Goal: Transaction & Acquisition: Obtain resource

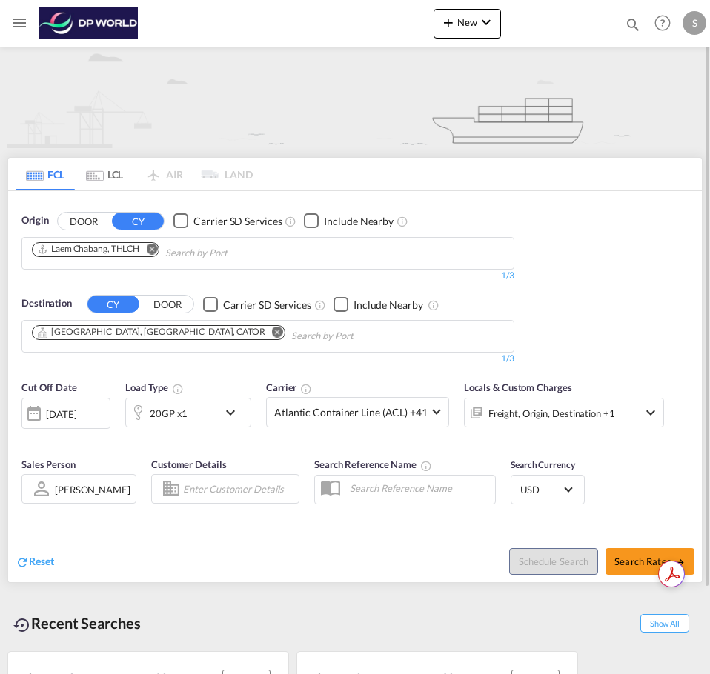
click at [176, 253] on input "Chips input." at bounding box center [235, 254] width 141 height 24
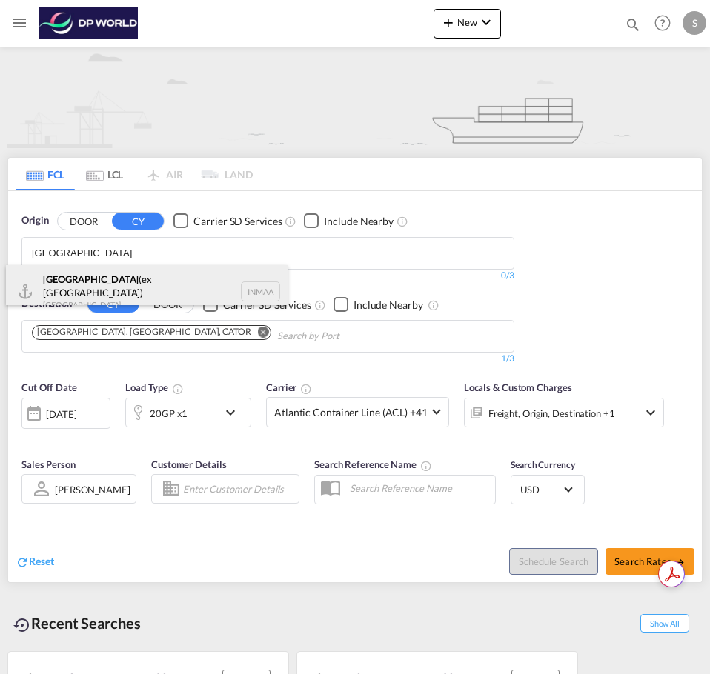
type input "[GEOGRAPHIC_DATA]"
click at [130, 282] on div "[GEOGRAPHIC_DATA] (ex [GEOGRAPHIC_DATA]) [GEOGRAPHIC_DATA] INMAA" at bounding box center [147, 291] width 282 height 53
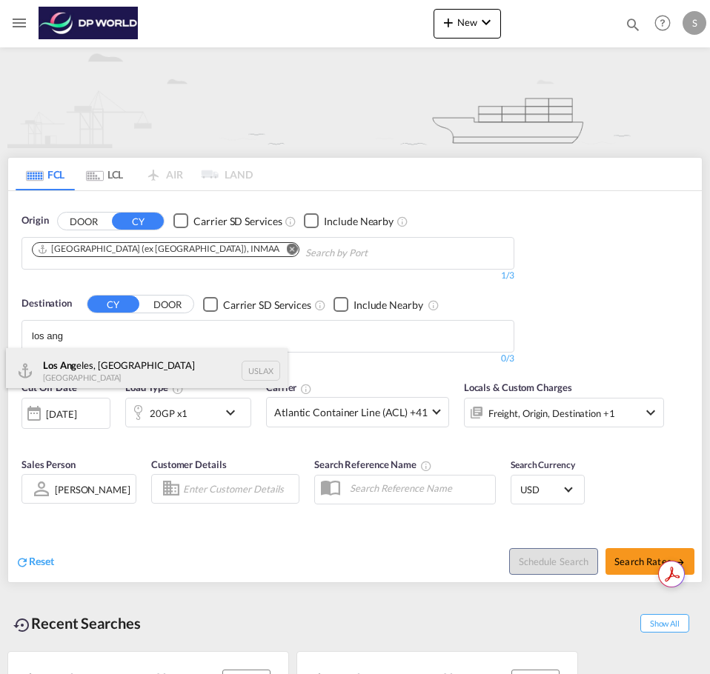
type input "los ang"
click at [175, 362] on div "Los Ang eles, [GEOGRAPHIC_DATA] [GEOGRAPHIC_DATA] USLAX" at bounding box center [147, 370] width 282 height 44
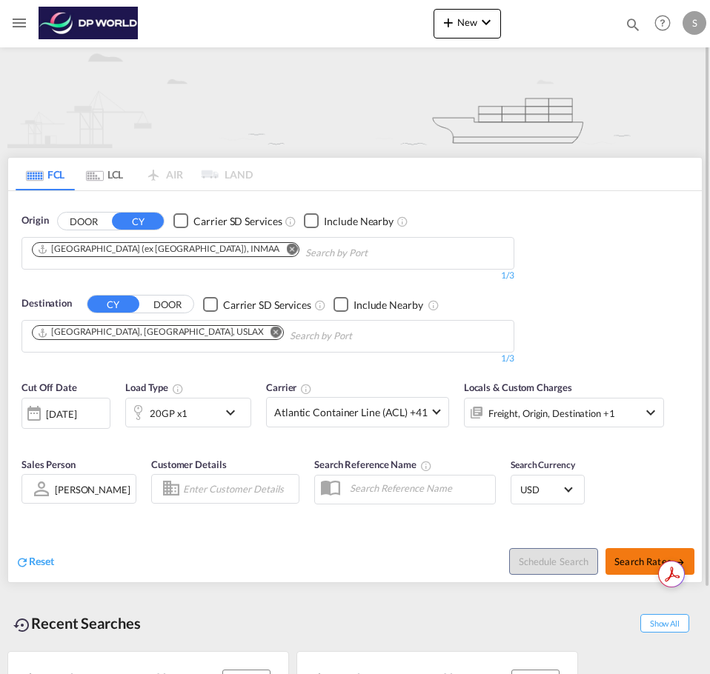
click at [628, 565] on span "Search Rates" at bounding box center [649, 562] width 71 height 12
type input "INMAA to USLAX / [DATE]"
